Goal: Task Accomplishment & Management: Use online tool/utility

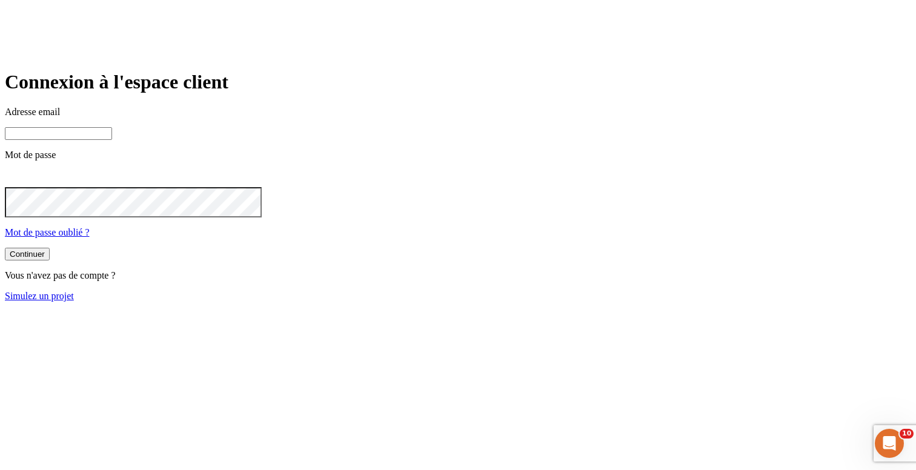
type input "james.bond+300@nalo.fr"
click at [50, 260] on button "Continuer" at bounding box center [27, 254] width 45 height 13
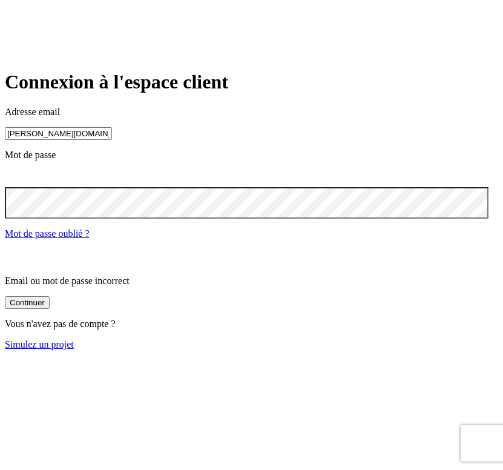
click at [392, 347] on div "Vous n'avez pas de compte ? Simulez un projet" at bounding box center [252, 334] width 494 height 31
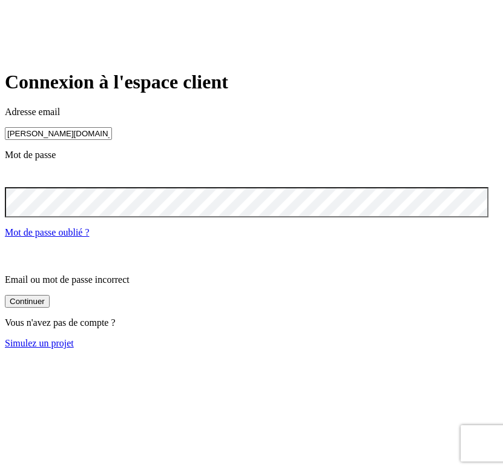
click at [74, 348] on link "Simulez un projet" at bounding box center [39, 343] width 69 height 10
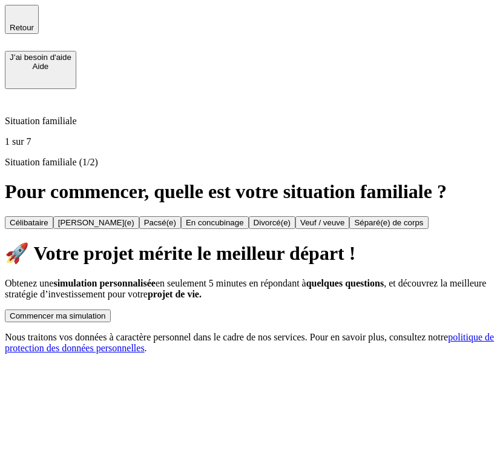
click at [111, 322] on button "Commencer ma simulation" at bounding box center [58, 316] width 106 height 13
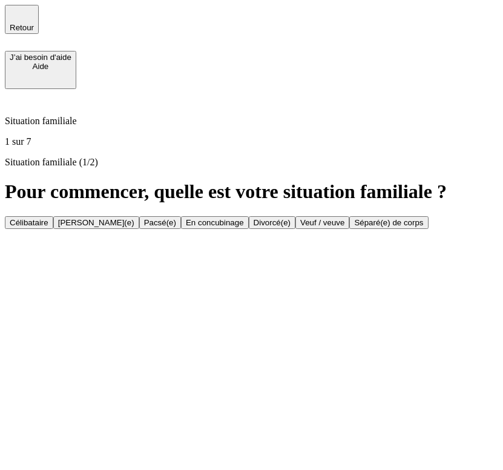
click at [139, 221] on button "[PERSON_NAME](e)" at bounding box center [96, 222] width 86 height 13
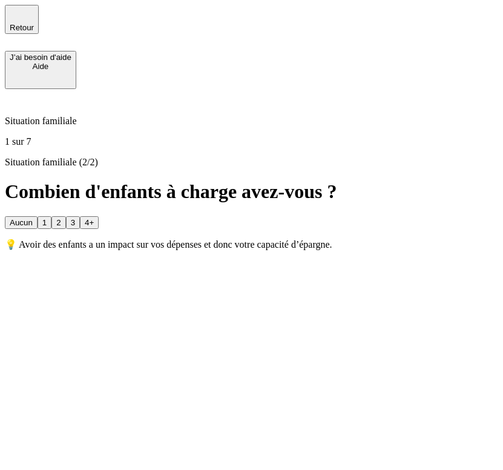
click at [65, 229] on button "2" at bounding box center [58, 222] width 14 height 13
